Goal: Find specific fact: Find specific fact

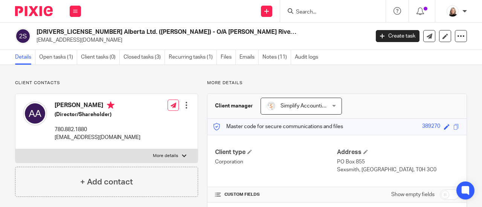
click at [326, 12] on input "Search" at bounding box center [329, 12] width 68 height 7
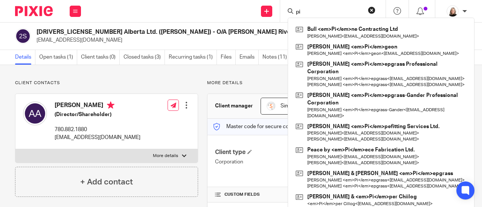
type input "p"
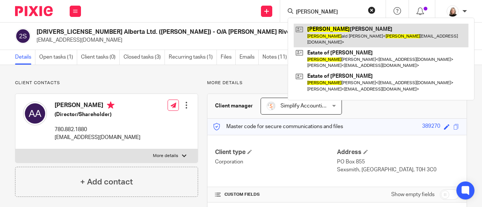
type input "ron"
click at [330, 33] on link at bounding box center [381, 35] width 175 height 23
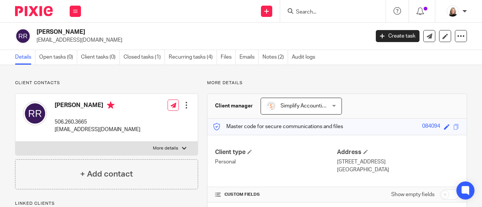
click at [168, 145] on label "More details" at bounding box center [106, 149] width 182 height 14
click at [15, 142] on input "More details" at bounding box center [15, 142] width 0 height 0
checkbox input "true"
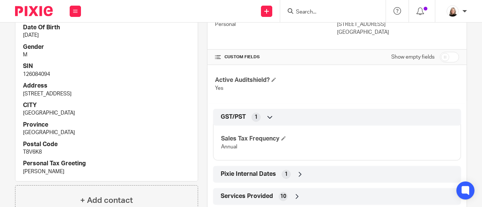
scroll to position [151, 0]
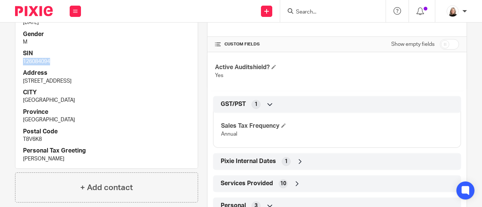
drag, startPoint x: 23, startPoint y: 61, endPoint x: 53, endPoint y: 62, distance: 29.4
click at [53, 62] on p "126084094" at bounding box center [106, 62] width 167 height 8
copy p "126084094"
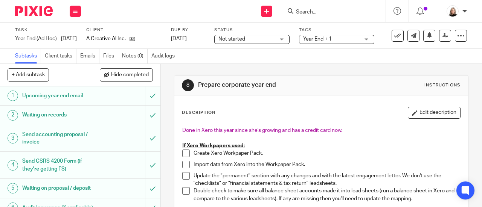
click at [37, 9] on img at bounding box center [34, 11] width 38 height 10
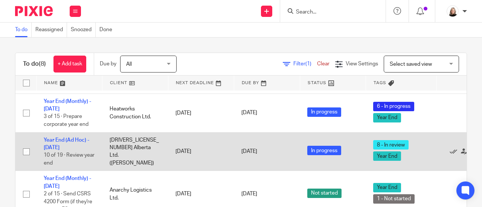
scroll to position [211, 0]
